Goal: Contribute content: Add original content to the website for others to see

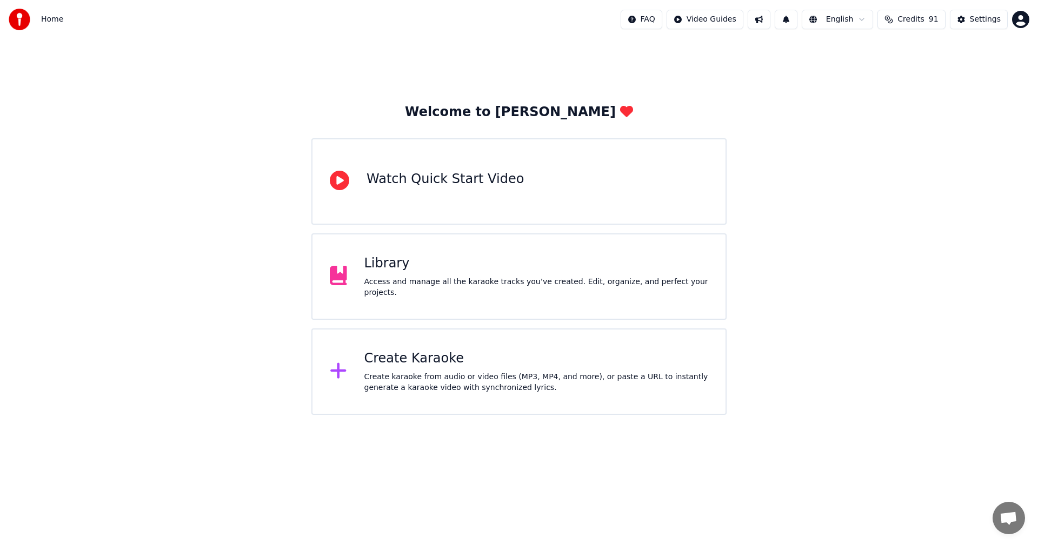
click at [596, 272] on div "Library" at bounding box center [536, 263] width 344 height 17
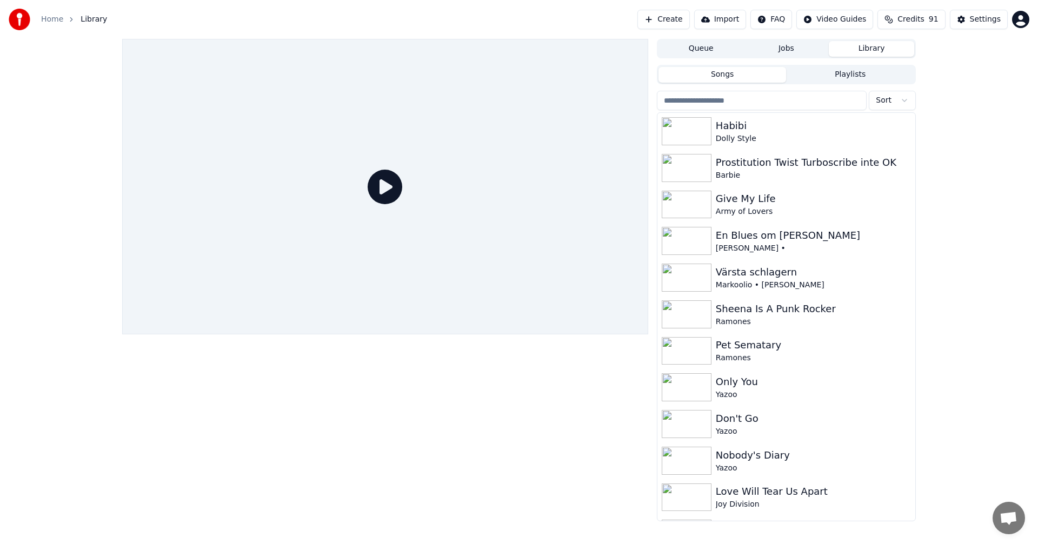
click at [786, 92] on input "search" at bounding box center [762, 100] width 210 height 19
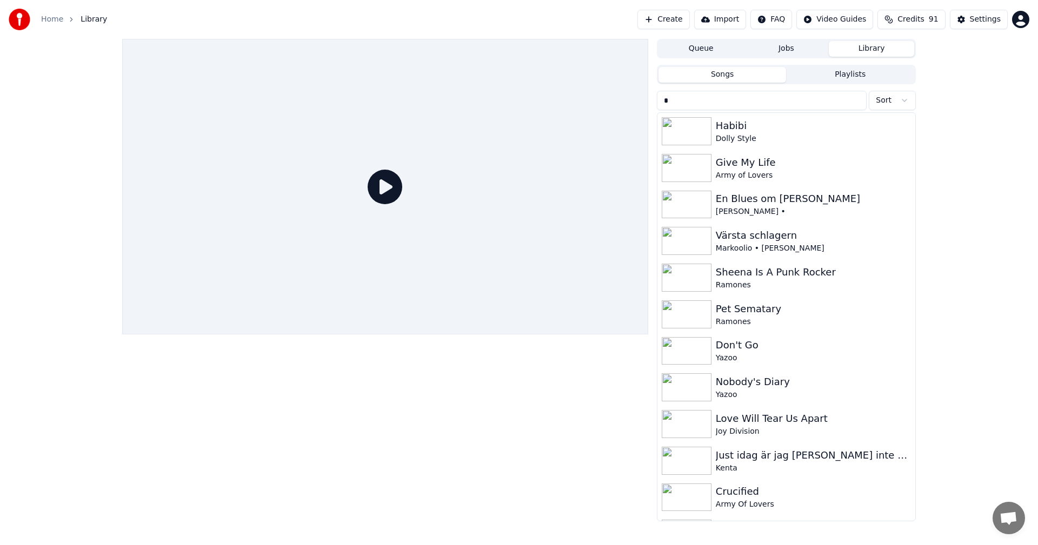
type input "*"
click at [781, 94] on input "*" at bounding box center [762, 100] width 210 height 19
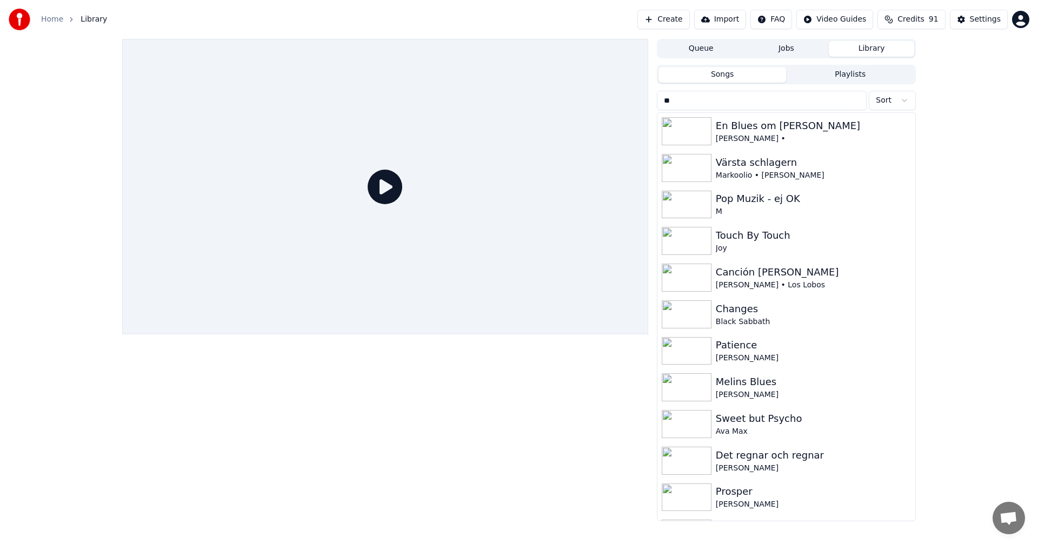
type input "*"
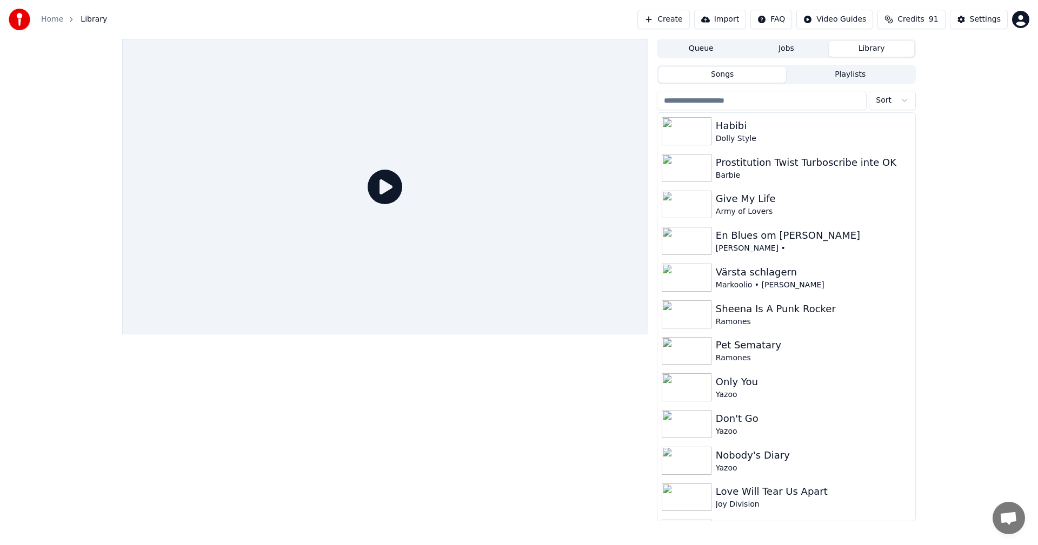
click at [941, 171] on div "Queue Jobs Library Songs Playlists Sort Habibi Dolly Style Prostitution Twist T…" at bounding box center [519, 280] width 1038 height 483
click at [680, 22] on button "Create" at bounding box center [663, 19] width 52 height 19
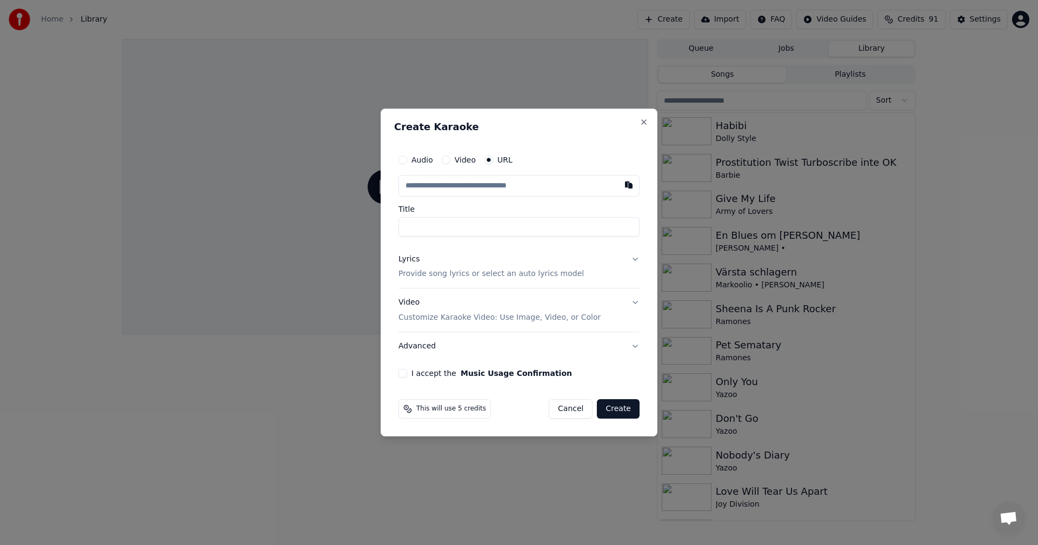
type input "**********"
click at [492, 278] on p "Provide song lyrics or select an auto lyrics model" at bounding box center [490, 274] width 185 height 11
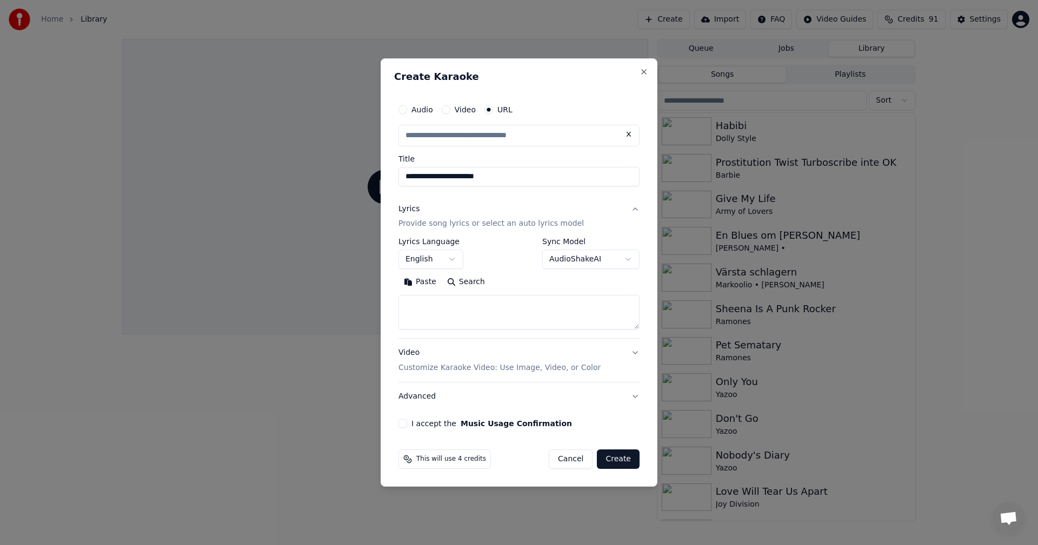
type input "**********"
click at [484, 301] on textarea at bounding box center [518, 313] width 241 height 35
paste textarea "**********"
type textarea "**********"
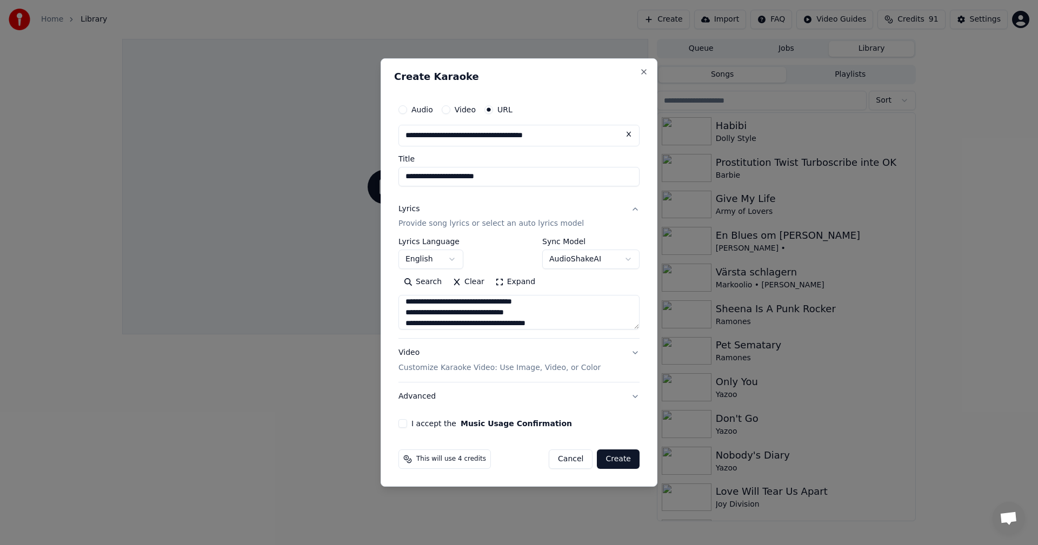
click at [455, 257] on button "English" at bounding box center [430, 259] width 65 height 19
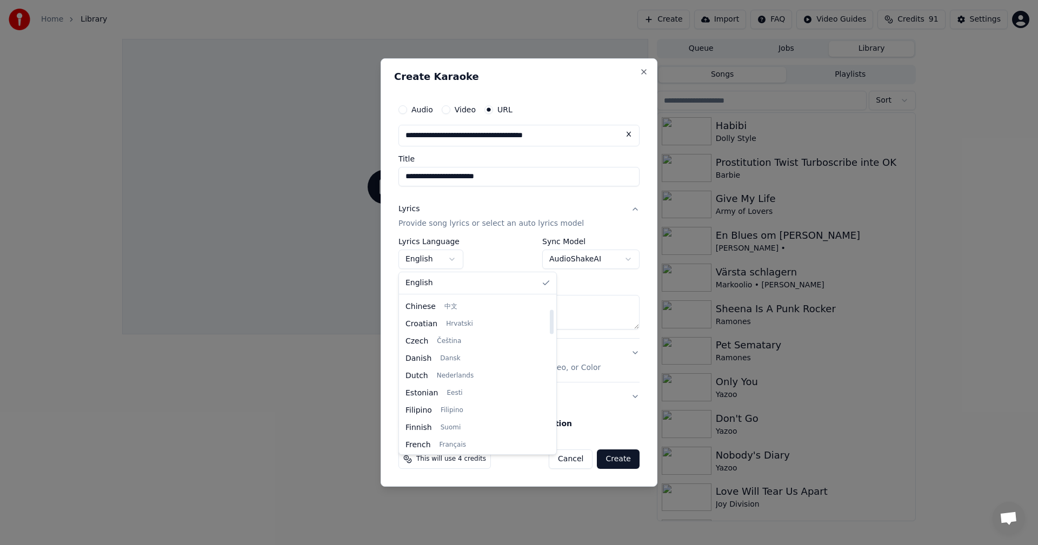
scroll to position [162, 0]
select select "**"
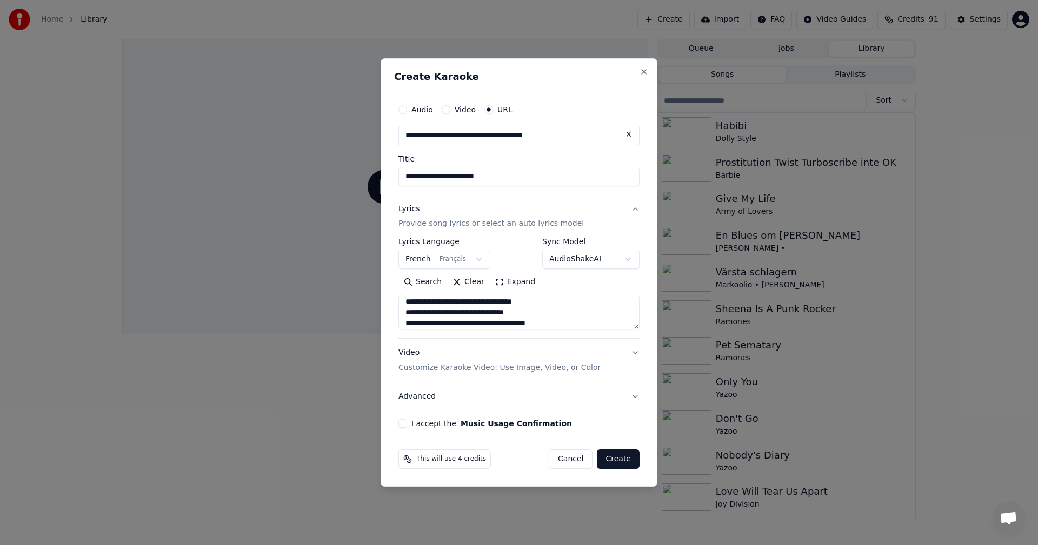
click at [401, 422] on button "I accept the Music Usage Confirmation" at bounding box center [402, 424] width 9 height 9
click at [587, 309] on textarea at bounding box center [518, 313] width 241 height 35
click at [628, 462] on button "Create" at bounding box center [618, 459] width 43 height 19
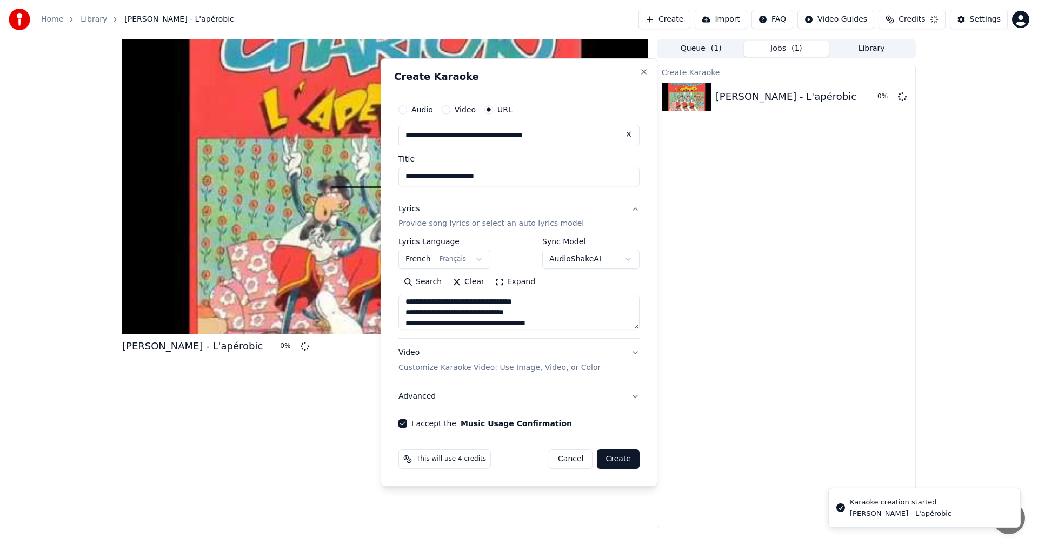
select select
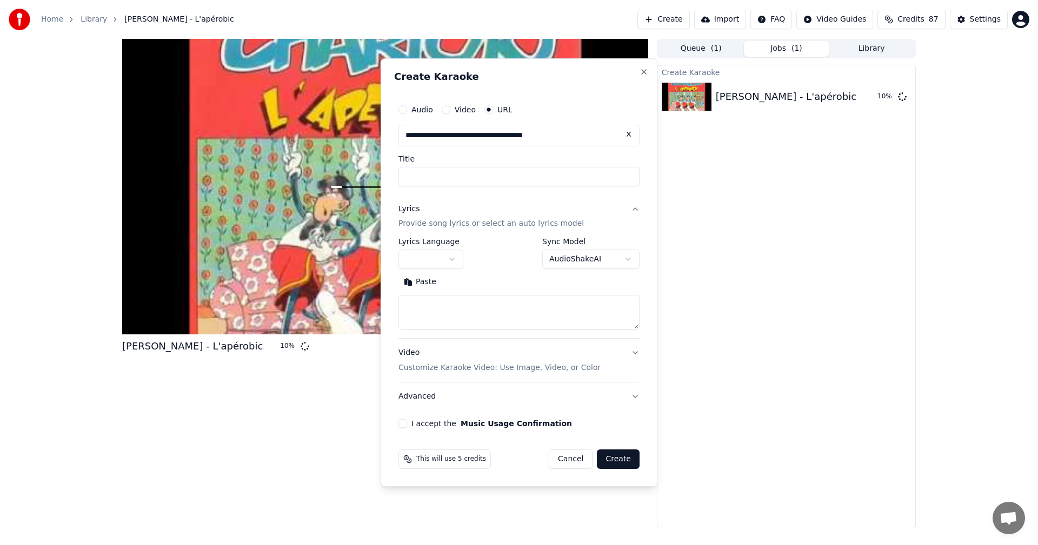
scroll to position [0, 0]
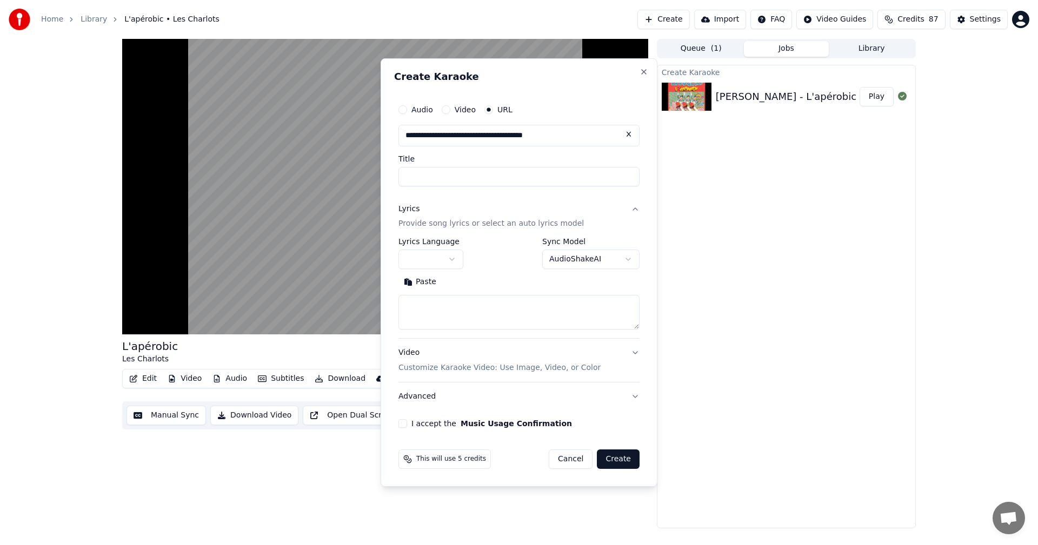
click at [571, 405] on button "Advanced" at bounding box center [518, 397] width 241 height 28
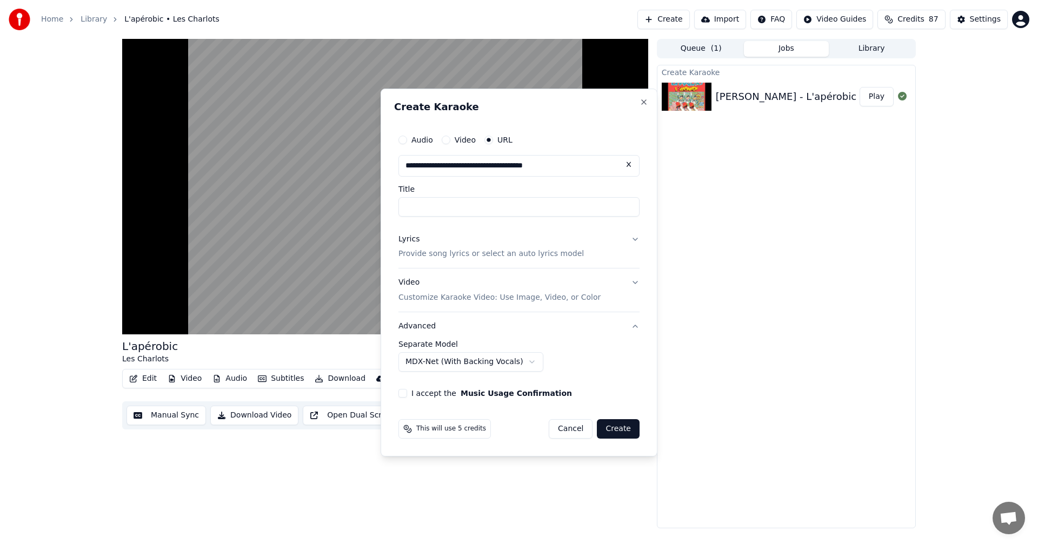
click at [448, 297] on p "Customize Karaoke Video: Use Image, Video, or Color" at bounding box center [499, 297] width 202 height 11
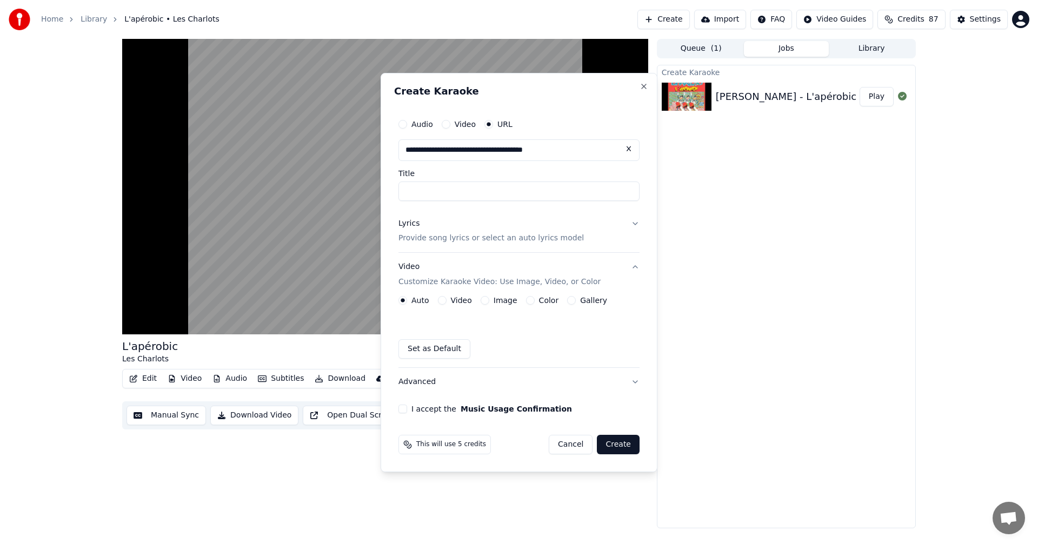
click at [877, 95] on html "**********" at bounding box center [519, 272] width 1038 height 545
click at [95, 25] on html "**********" at bounding box center [519, 272] width 1038 height 545
click at [92, 21] on html "**********" at bounding box center [519, 272] width 1038 height 545
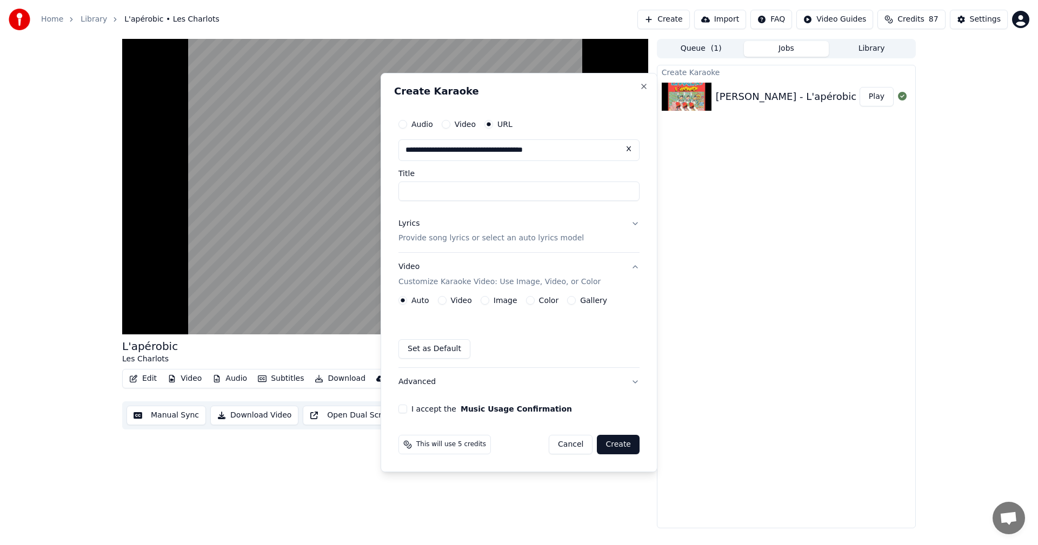
click at [280, 341] on html "**********" at bounding box center [519, 272] width 1038 height 545
click at [275, 327] on html "**********" at bounding box center [519, 272] width 1038 height 545
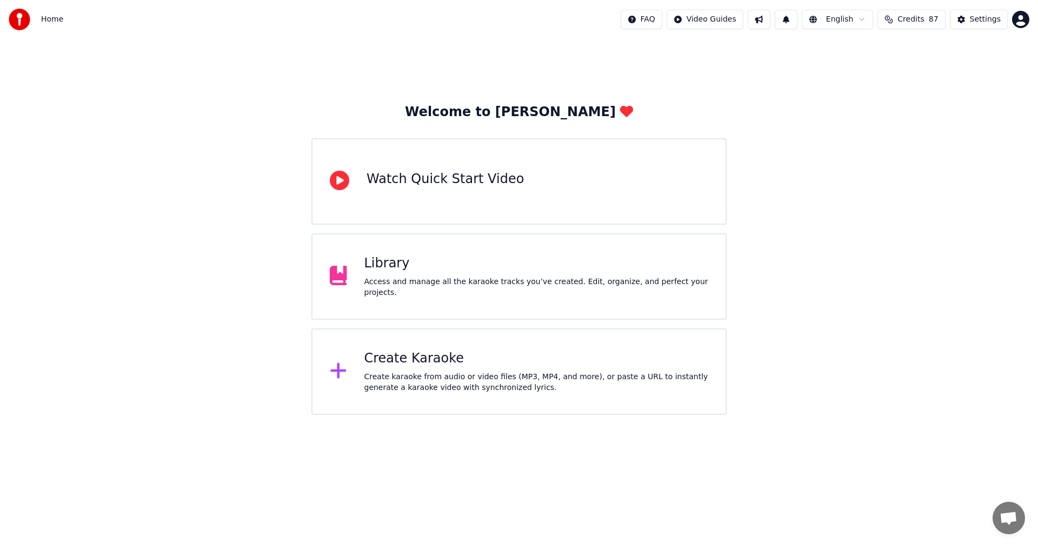
click at [400, 252] on div "Library Access and manage all the karaoke tracks you’ve created. Edit, organize…" at bounding box center [518, 277] width 415 height 86
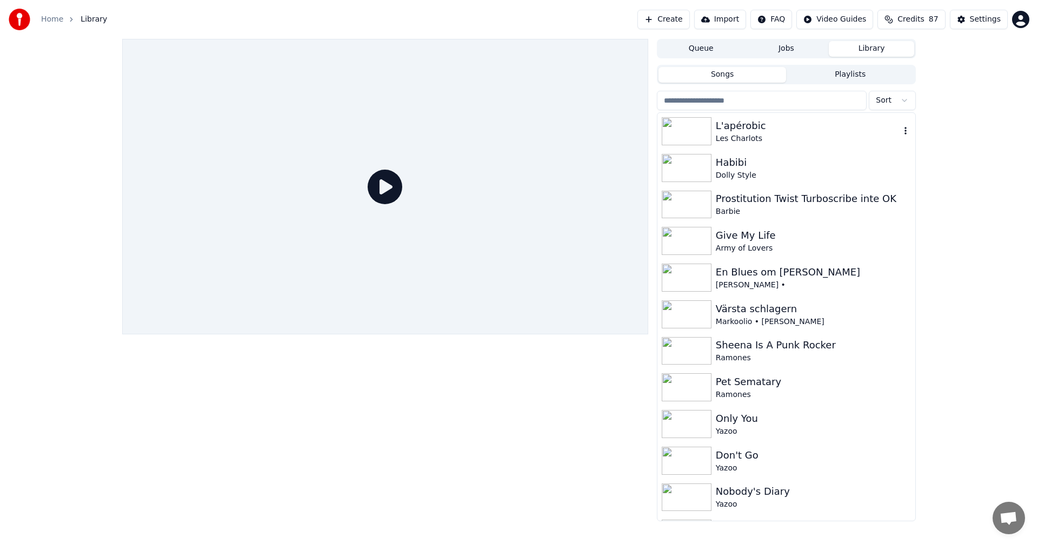
click at [760, 130] on div "L'apérobic" at bounding box center [808, 125] width 184 height 15
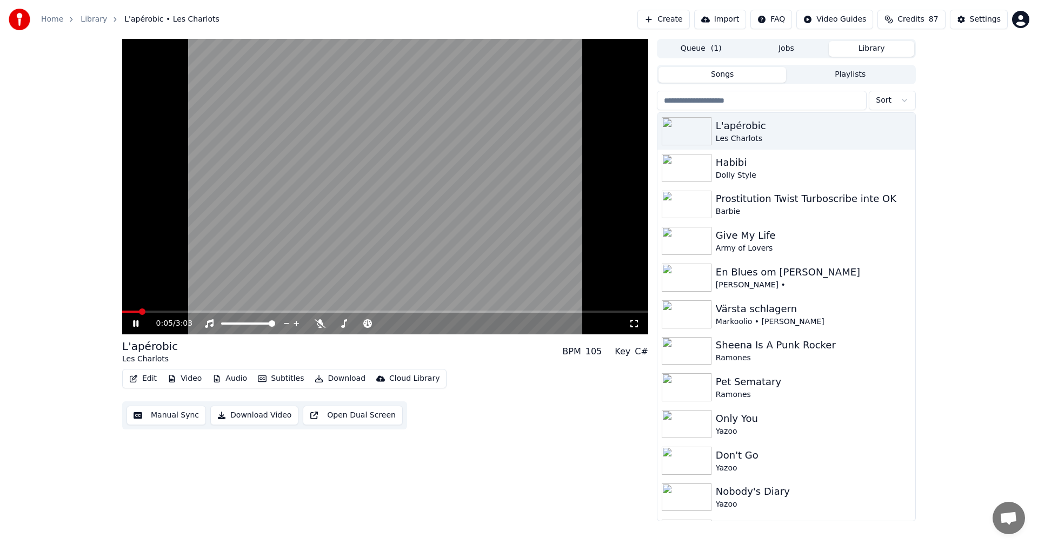
click at [175, 312] on span at bounding box center [385, 312] width 526 height 2
click at [129, 312] on span at bounding box center [153, 312] width 62 height 2
click at [122, 312] on span at bounding box center [122, 312] width 0 height 2
click at [332, 327] on span at bounding box center [335, 324] width 6 height 6
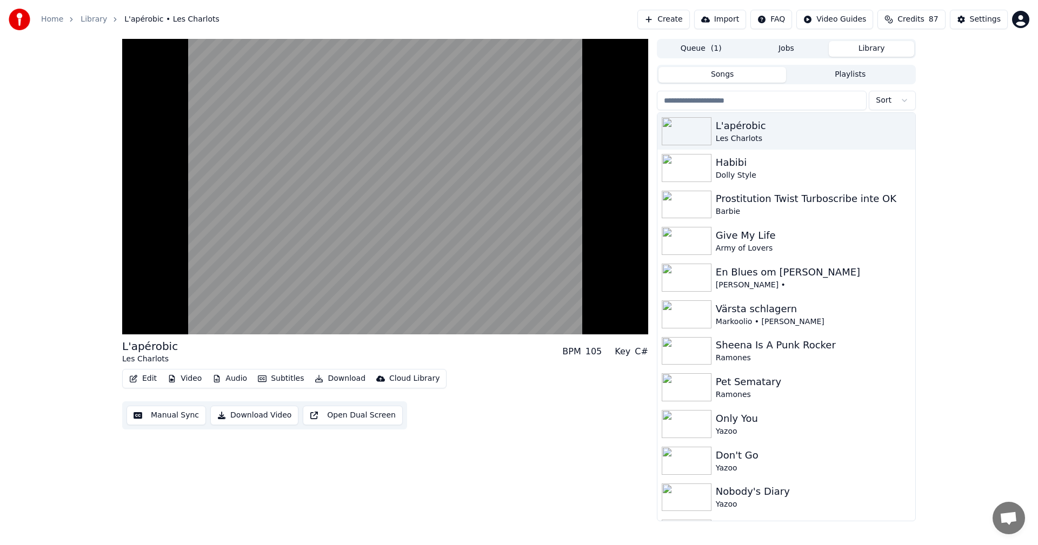
click at [150, 377] on button "Edit" at bounding box center [143, 378] width 36 height 15
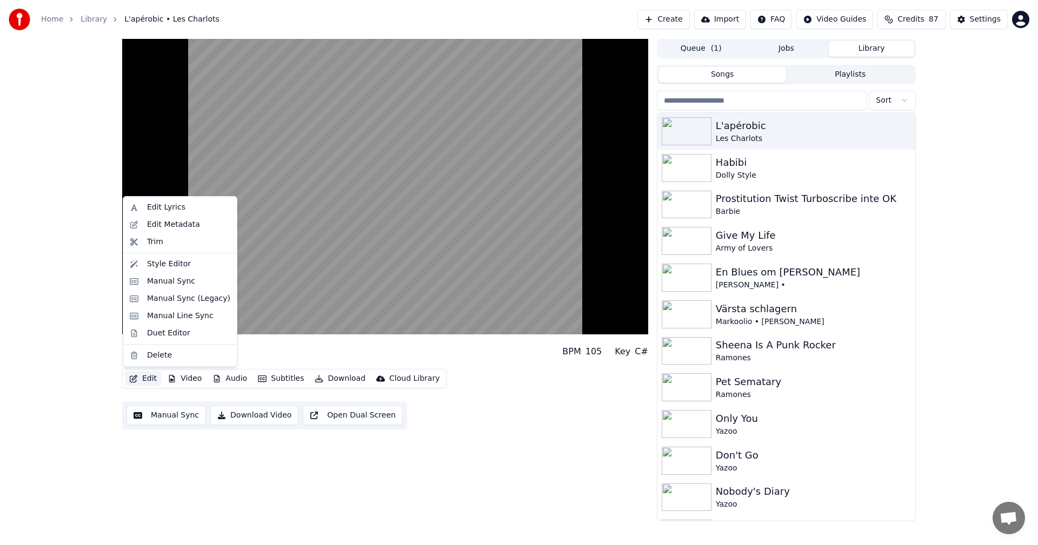
click at [155, 380] on button "Edit" at bounding box center [143, 378] width 36 height 15
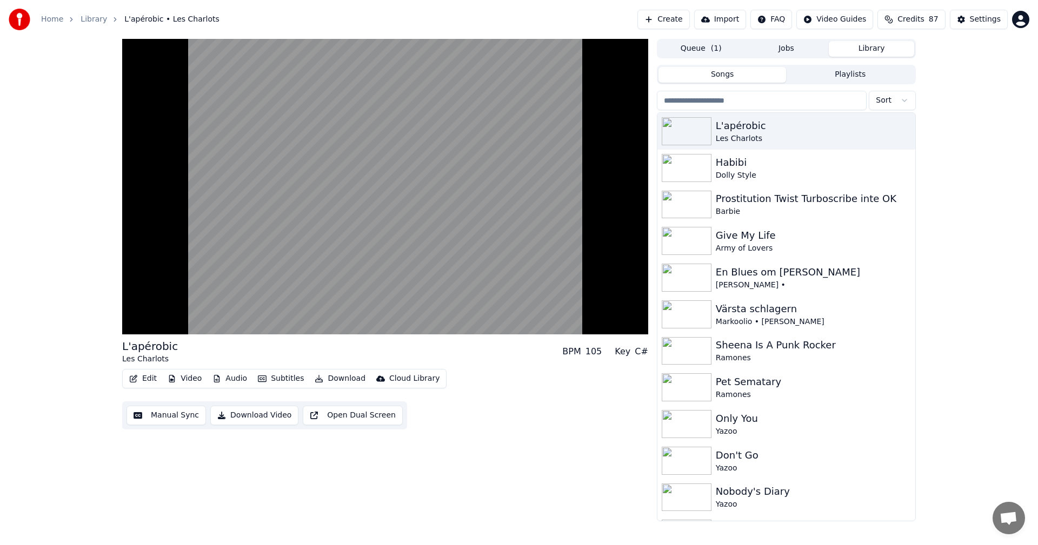
click at [155, 380] on button "Edit" at bounding box center [143, 378] width 36 height 15
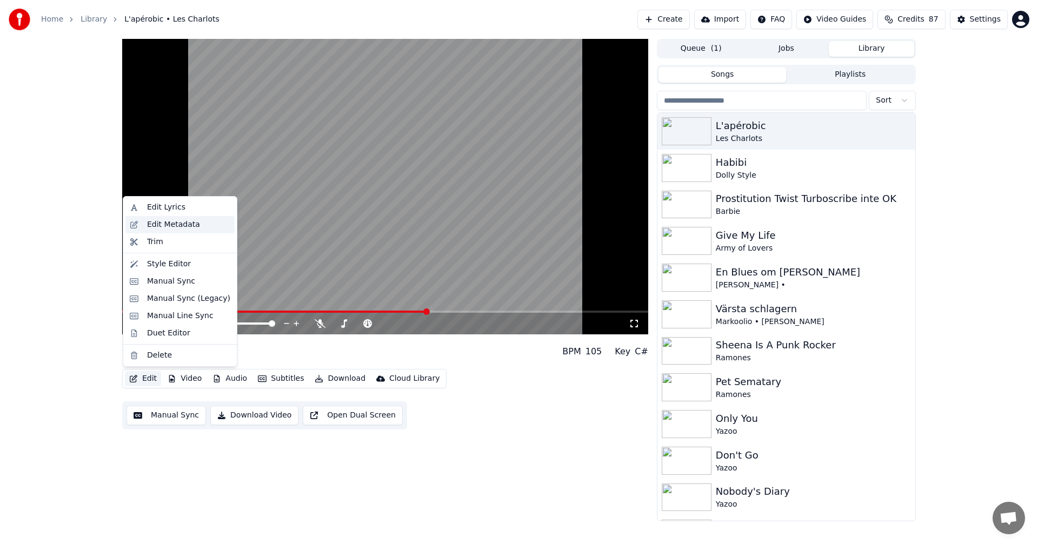
click at [176, 221] on div "Edit Metadata" at bounding box center [173, 224] width 53 height 11
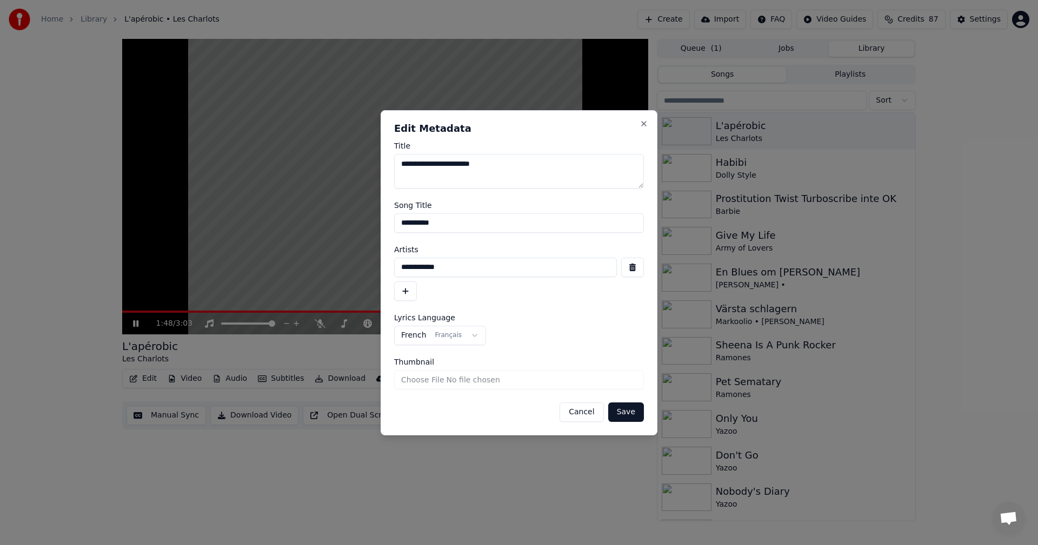
click at [529, 158] on textarea "**********" at bounding box center [519, 171] width 250 height 35
type textarea "**********"
click at [629, 412] on button "Save" at bounding box center [626, 412] width 36 height 19
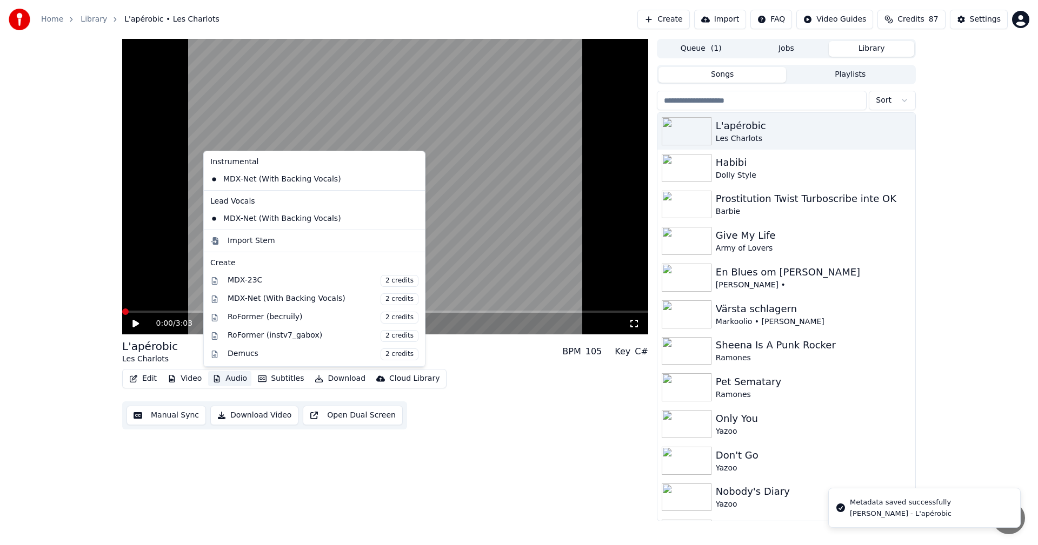
click at [238, 382] on button "Audio" at bounding box center [229, 378] width 43 height 15
click at [241, 378] on button "Audio" at bounding box center [229, 378] width 43 height 15
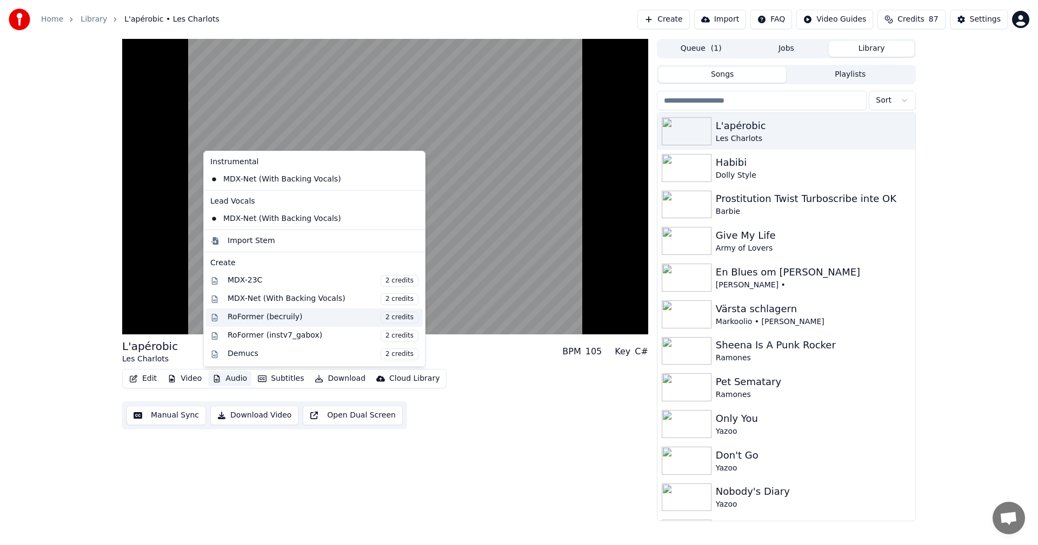
click at [381, 316] on span "2 credits" at bounding box center [400, 318] width 38 height 12
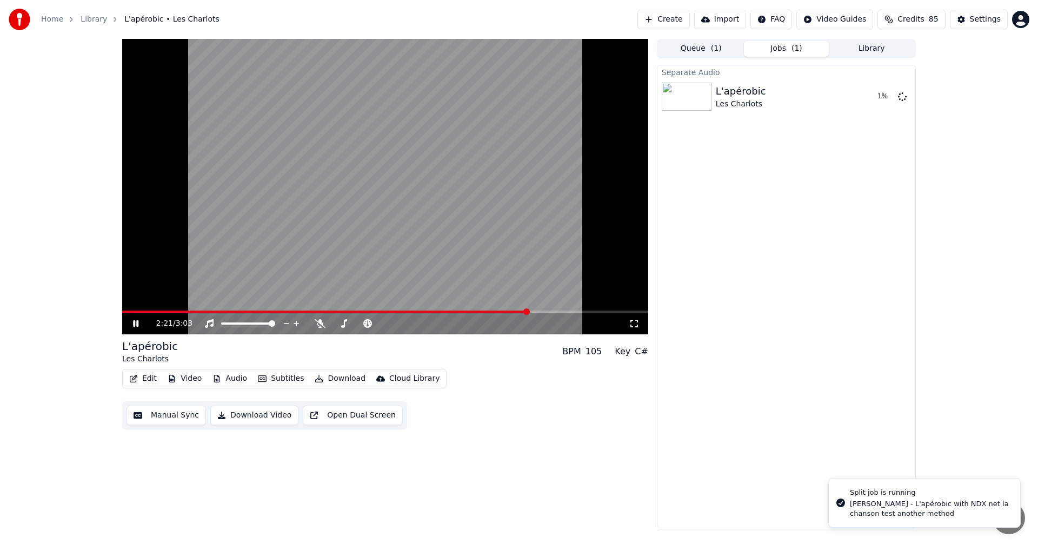
click at [135, 323] on icon at bounding box center [135, 324] width 5 height 6
click at [236, 376] on button "Audio" at bounding box center [229, 378] width 43 height 15
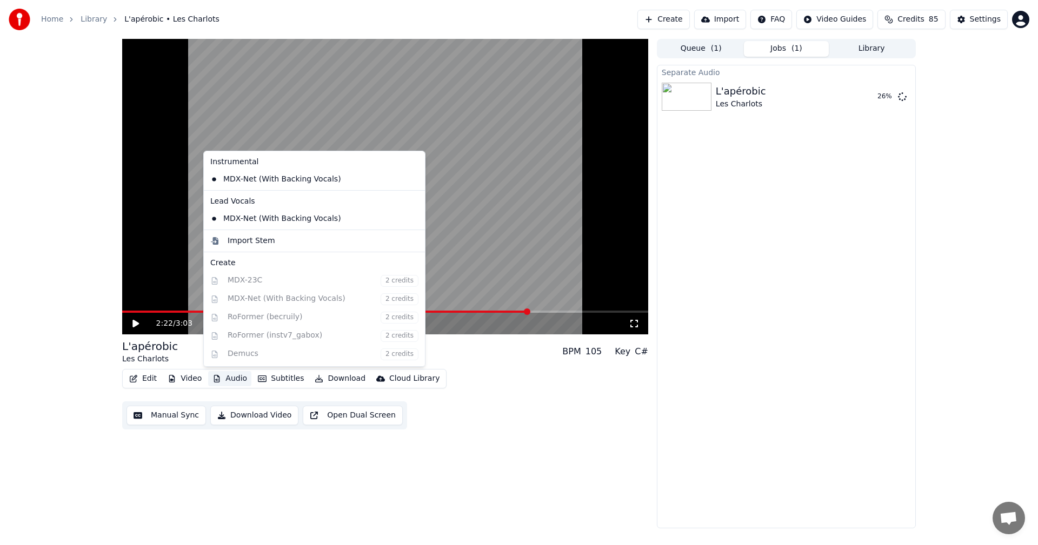
click at [918, 12] on button "Credits 85" at bounding box center [911, 19] width 68 height 19
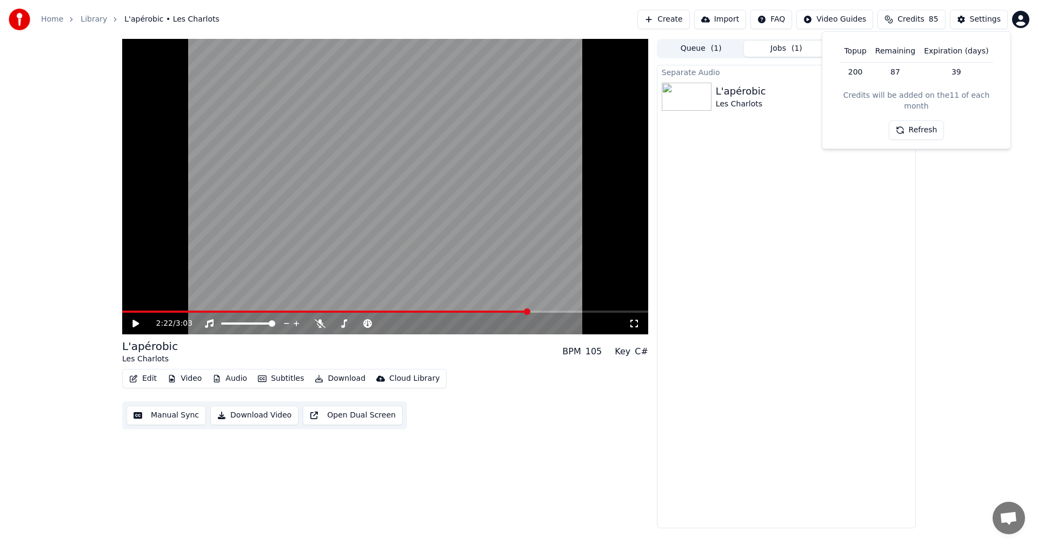
click at [922, 123] on button "Refresh" at bounding box center [917, 130] width 56 height 19
click at [925, 121] on button "Refresh" at bounding box center [917, 130] width 56 height 19
click at [980, 185] on div "2:22 / 3:03 L'apérobic [PERSON_NAME] BPM 105 Key C# Edit Video Audio Subtitles …" at bounding box center [519, 284] width 1038 height 490
click at [201, 310] on video at bounding box center [385, 187] width 526 height 296
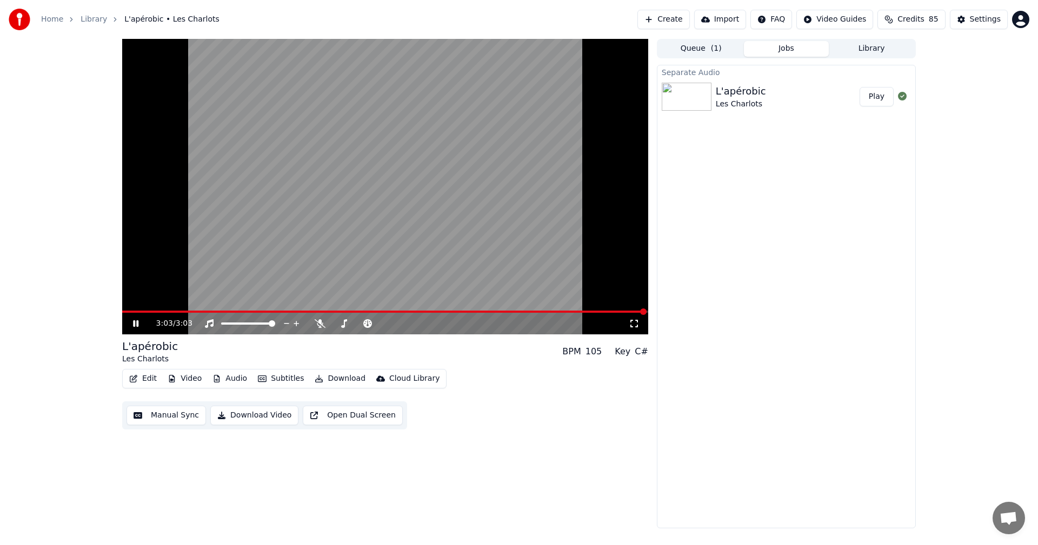
click at [198, 315] on div "3:03 / 3:03" at bounding box center [385, 324] width 526 height 22
click at [130, 314] on div "3:03 / 3:03" at bounding box center [385, 324] width 526 height 22
click at [132, 313] on span at bounding box center [127, 312] width 11 height 2
click at [132, 323] on icon at bounding box center [143, 324] width 25 height 9
click at [122, 314] on span at bounding box center [125, 312] width 6 height 6
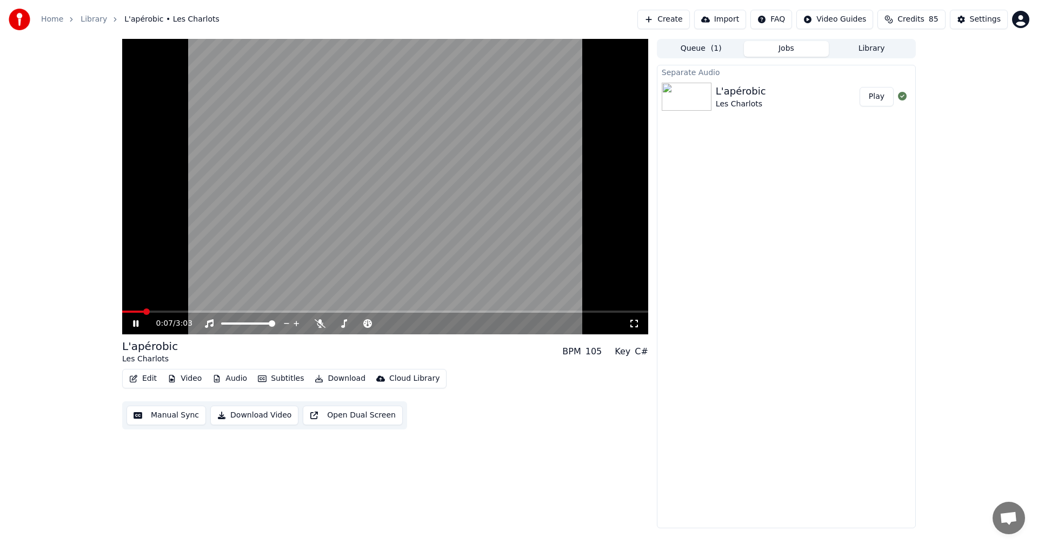
click at [226, 379] on button "Audio" at bounding box center [229, 378] width 43 height 15
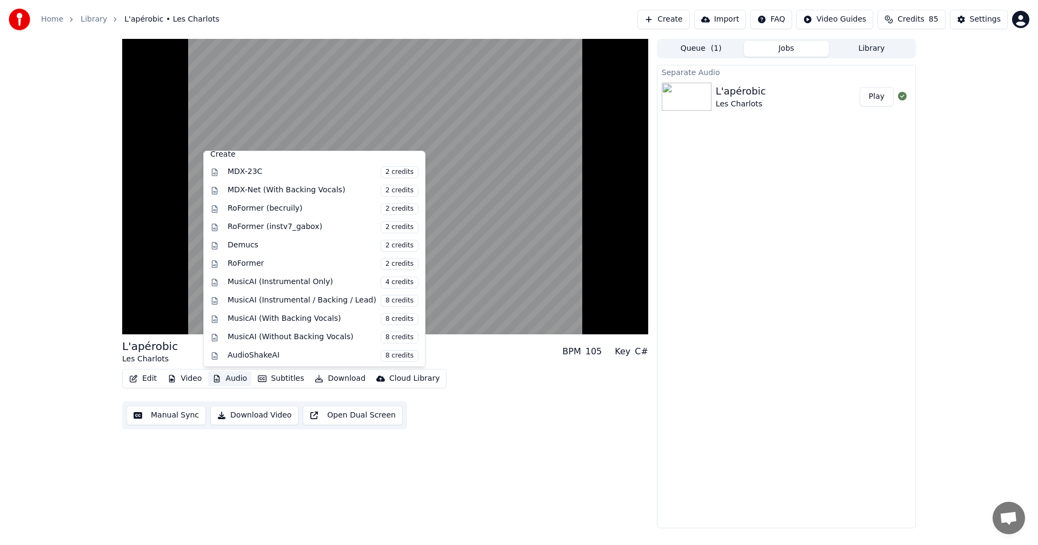
scroll to position [144, 0]
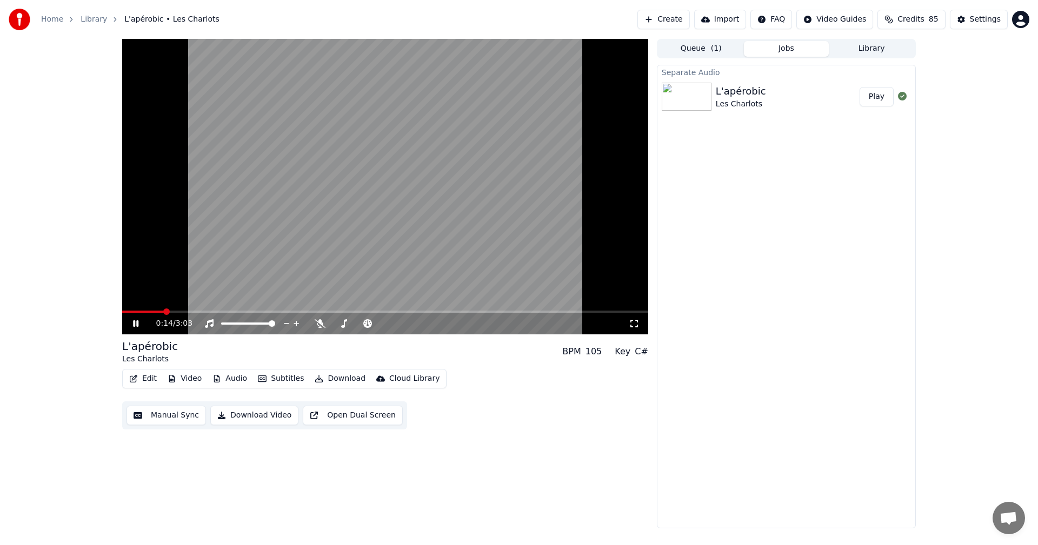
click at [37, 213] on div "0:14 / 3:03 L'apérobic [PERSON_NAME] BPM 105 Key C# Edit Video Audio Subtitles …" at bounding box center [519, 284] width 1038 height 490
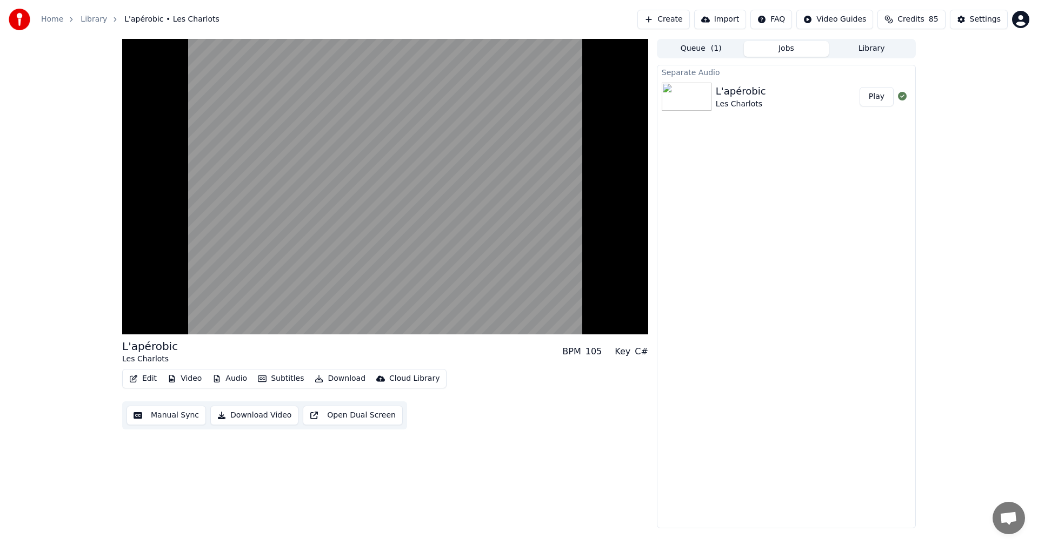
click at [225, 383] on button "Audio" at bounding box center [229, 378] width 43 height 15
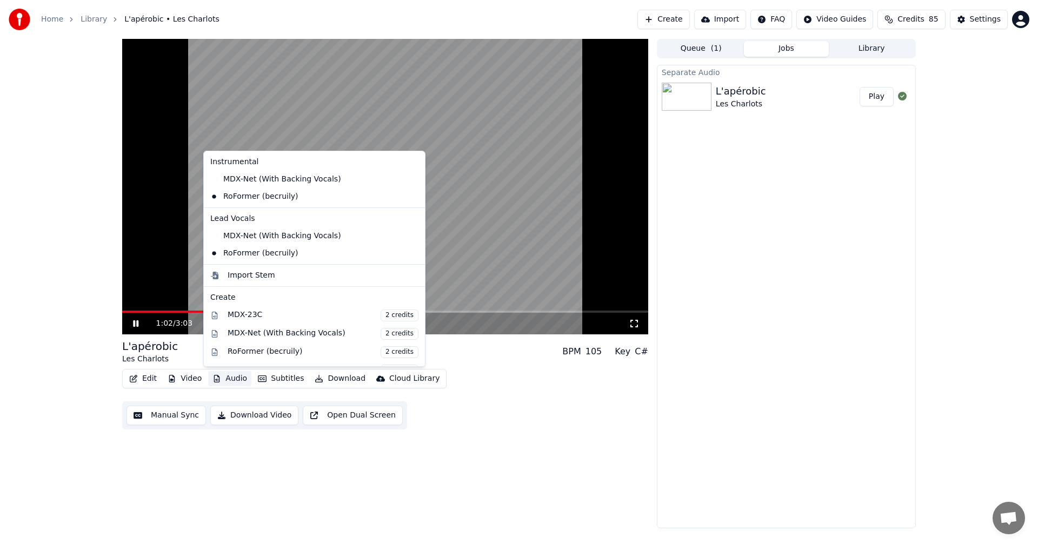
click at [230, 377] on button "Audio" at bounding box center [229, 378] width 43 height 15
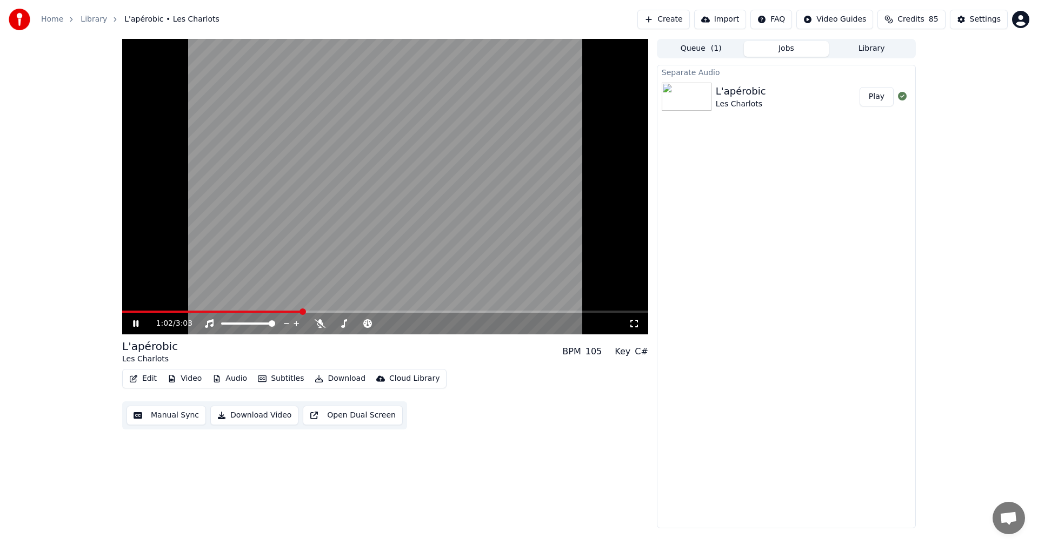
click at [230, 377] on button "Audio" at bounding box center [229, 378] width 43 height 15
click at [151, 372] on button "Edit" at bounding box center [143, 378] width 36 height 15
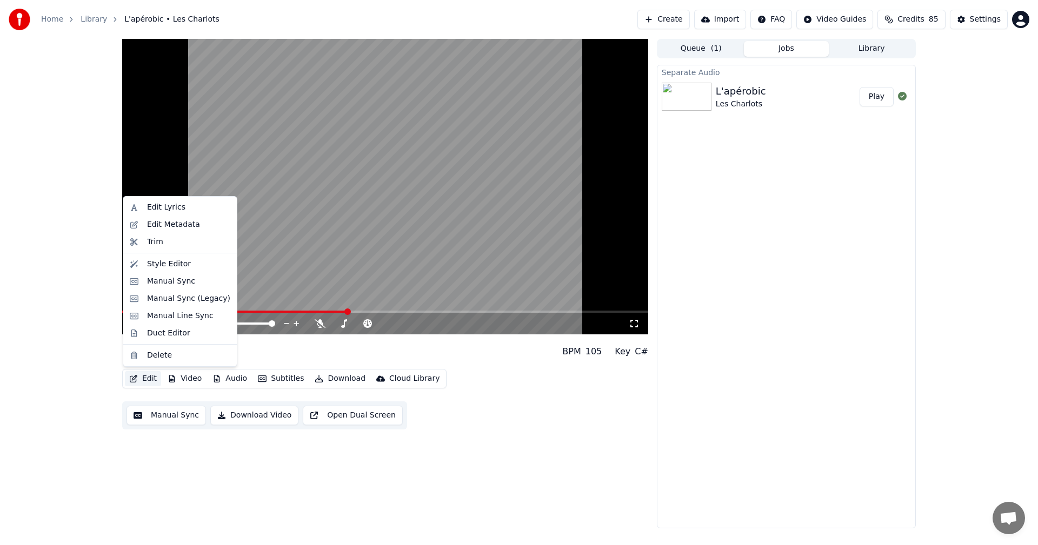
click at [150, 377] on button "Edit" at bounding box center [143, 378] width 36 height 15
click at [197, 222] on div "Edit Metadata" at bounding box center [188, 224] width 83 height 11
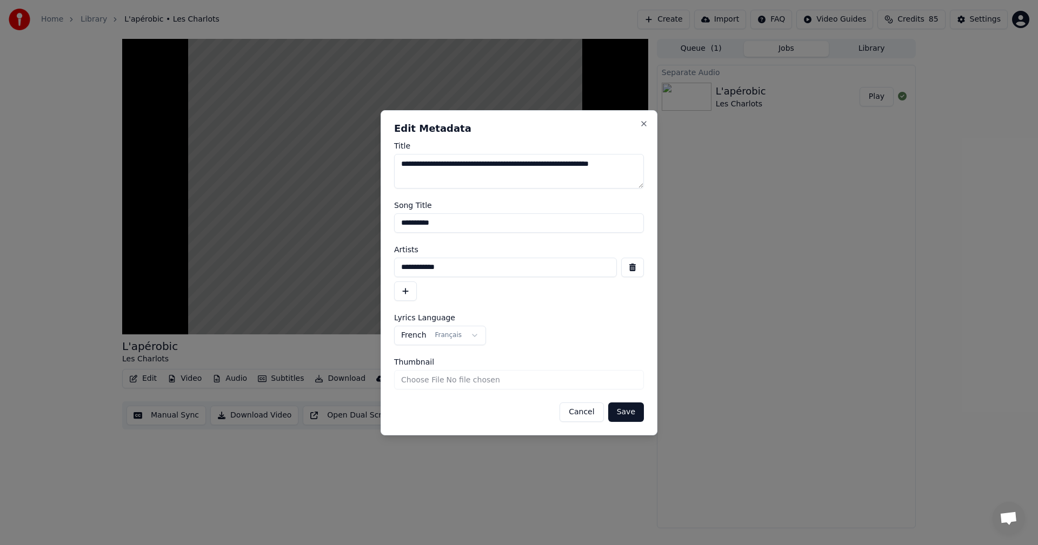
click at [553, 178] on textarea "**********" at bounding box center [519, 171] width 250 height 35
type textarea "**********"
click at [625, 408] on button "Save" at bounding box center [626, 412] width 36 height 19
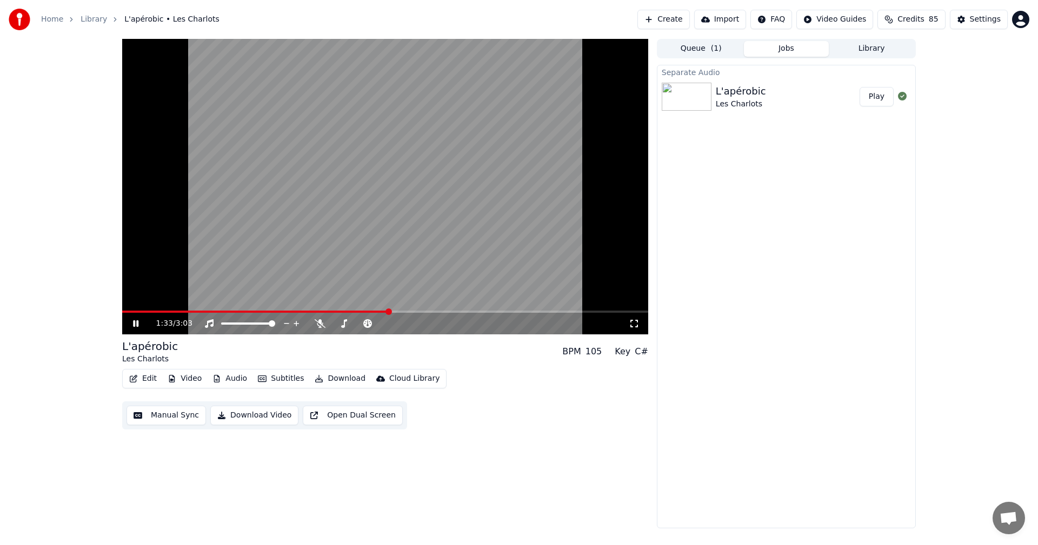
click at [221, 377] on button "Audio" at bounding box center [229, 378] width 43 height 15
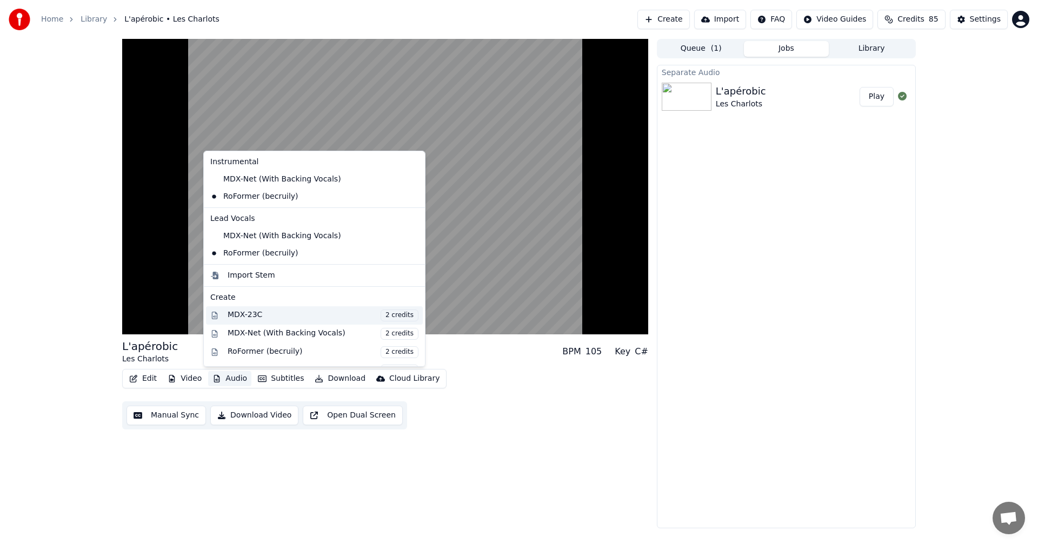
click at [289, 310] on div "MDX-23C 2 credits" at bounding box center [323, 316] width 191 height 12
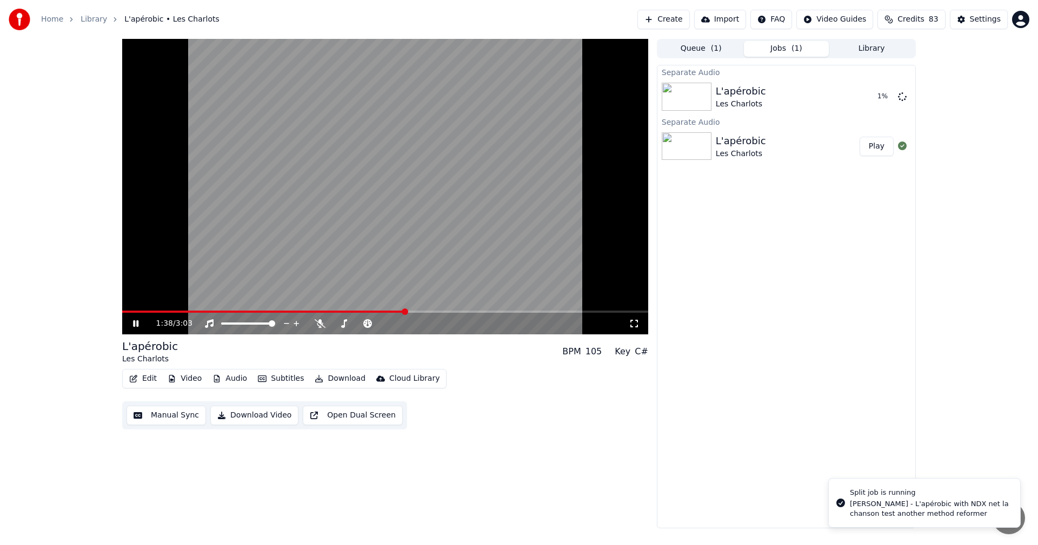
click at [223, 375] on button "Audio" at bounding box center [229, 378] width 43 height 15
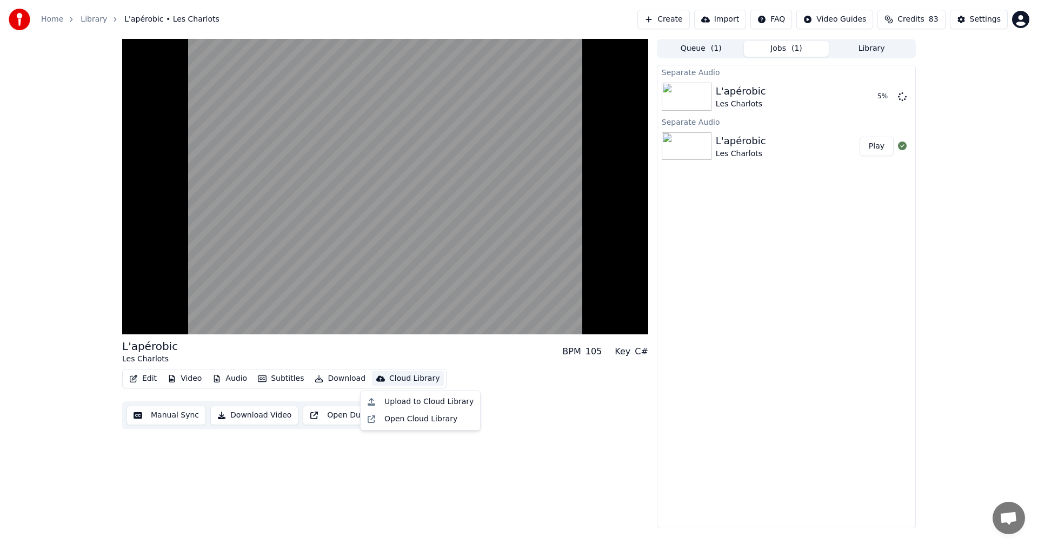
click at [481, 413] on div "Edit Video Audio Subtitles Download Cloud Library Manual Sync Download Video Op…" at bounding box center [385, 399] width 526 height 61
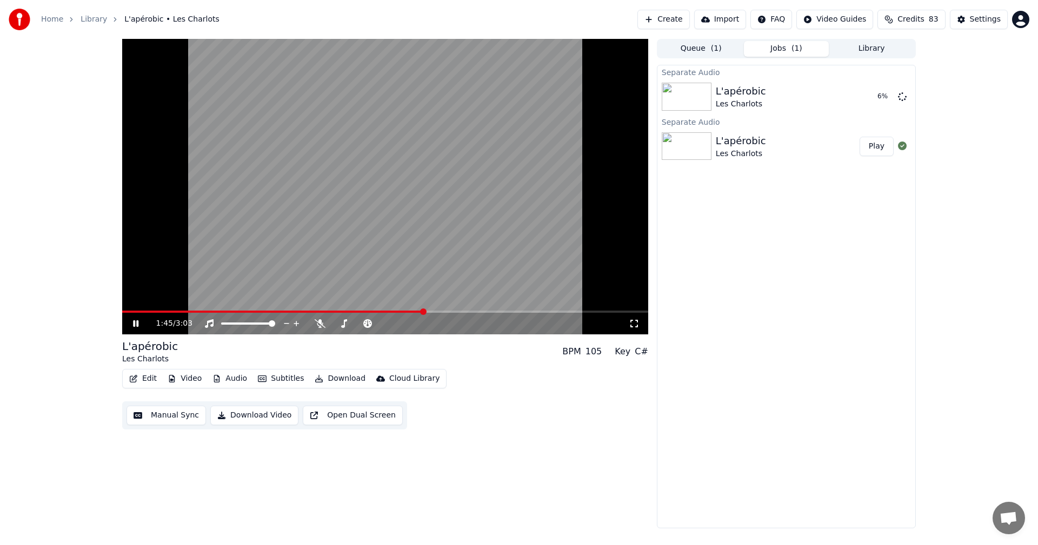
click at [136, 322] on icon at bounding box center [143, 324] width 25 height 9
click at [237, 380] on button "Audio" at bounding box center [229, 378] width 43 height 15
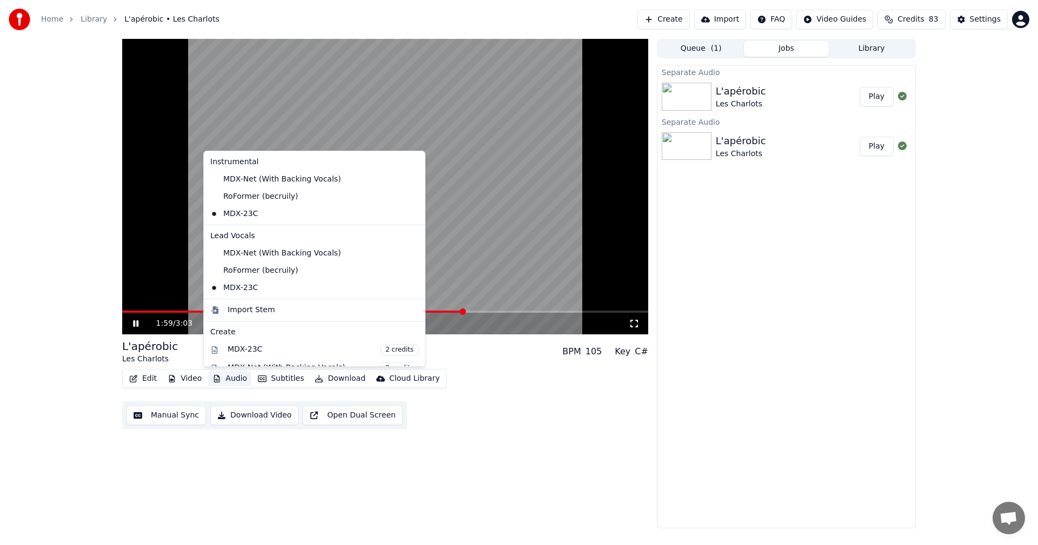
click at [137, 322] on icon at bounding box center [135, 324] width 5 height 6
